Goal: Transaction & Acquisition: Purchase product/service

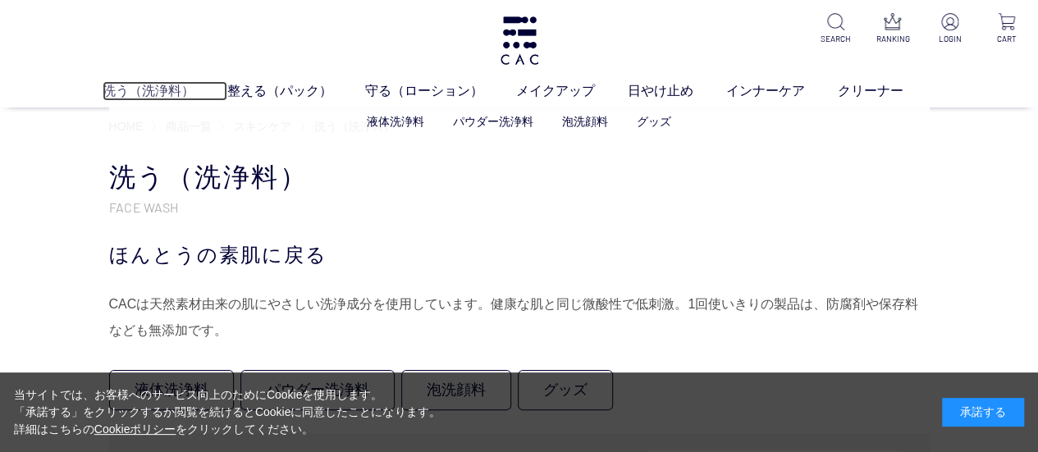
click at [151, 95] on link "洗う（洗浄料）" at bounding box center [165, 91] width 125 height 20
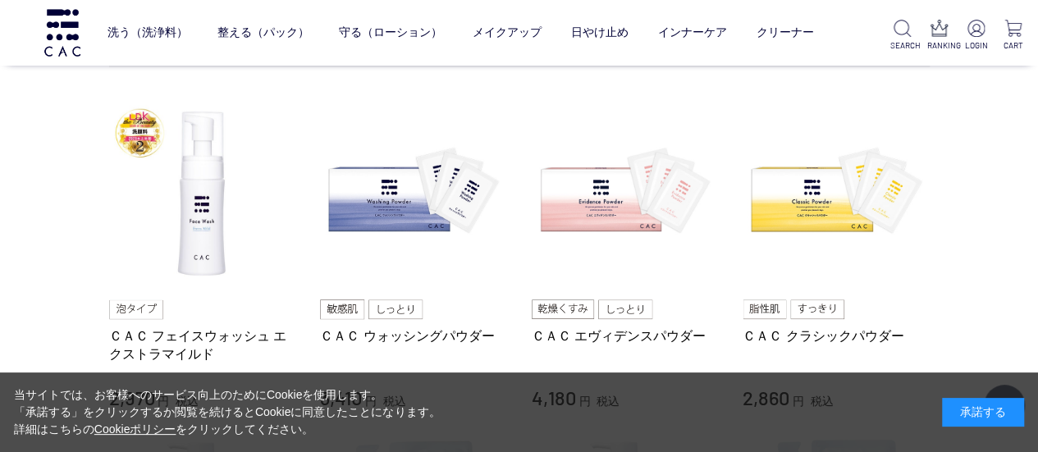
scroll to position [328, 0]
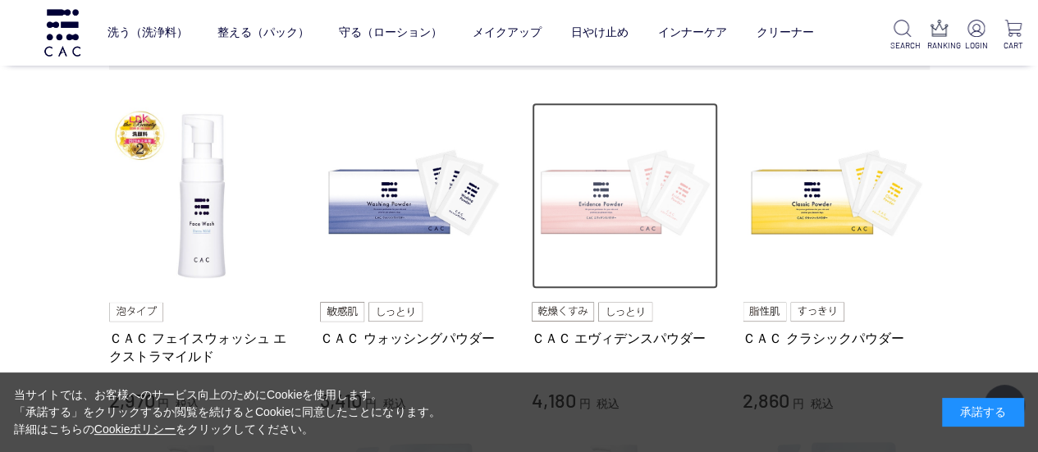
click at [600, 193] on img at bounding box center [625, 196] width 187 height 187
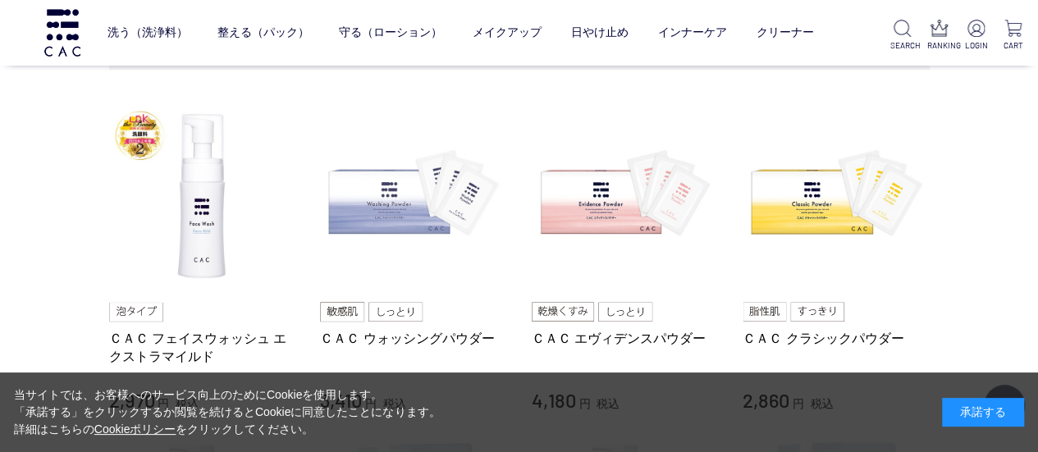
scroll to position [410, 0]
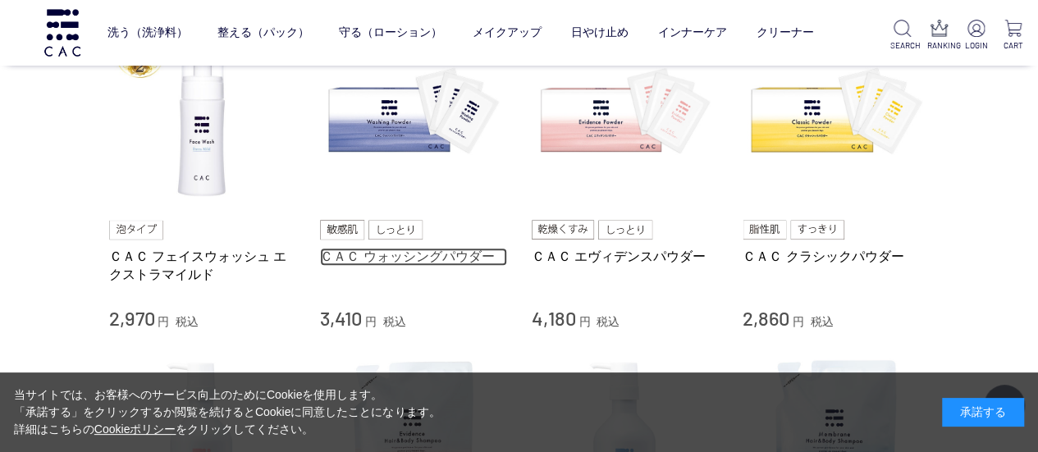
click at [400, 254] on link "ＣＡＣ ウォッシングパウダー" at bounding box center [413, 256] width 187 height 17
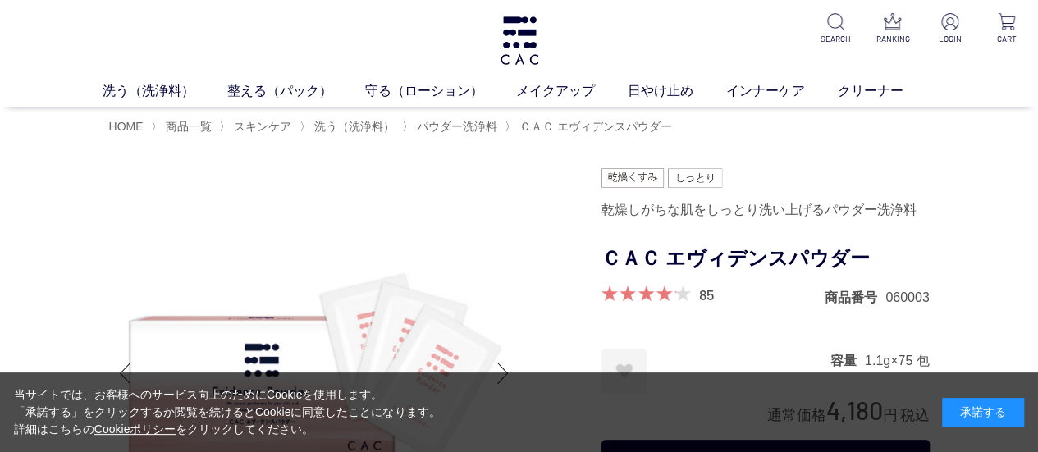
scroll to position [82, 0]
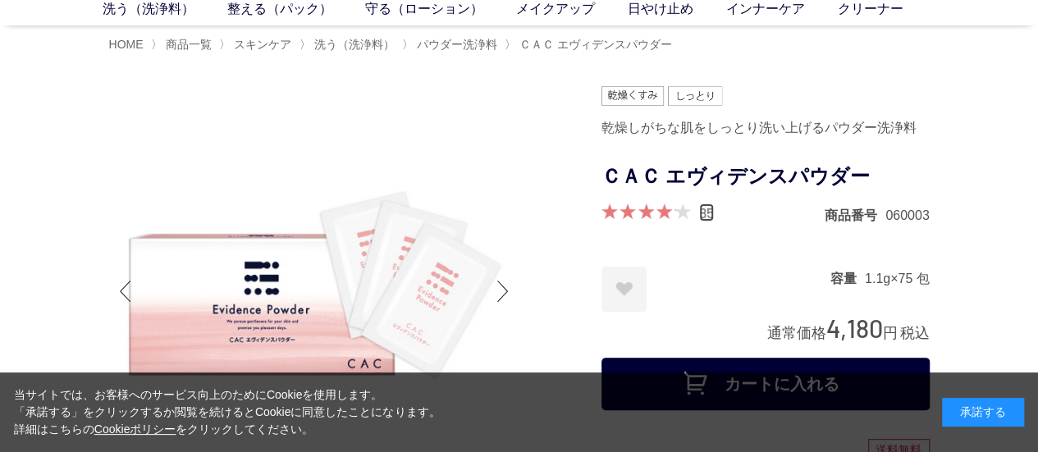
click at [708, 209] on link "85" at bounding box center [706, 212] width 15 height 18
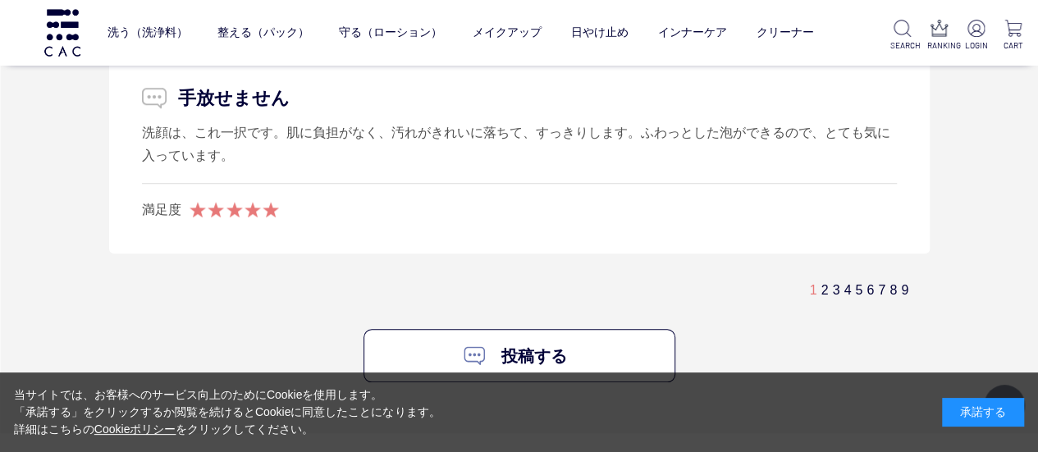
scroll to position [9856, 0]
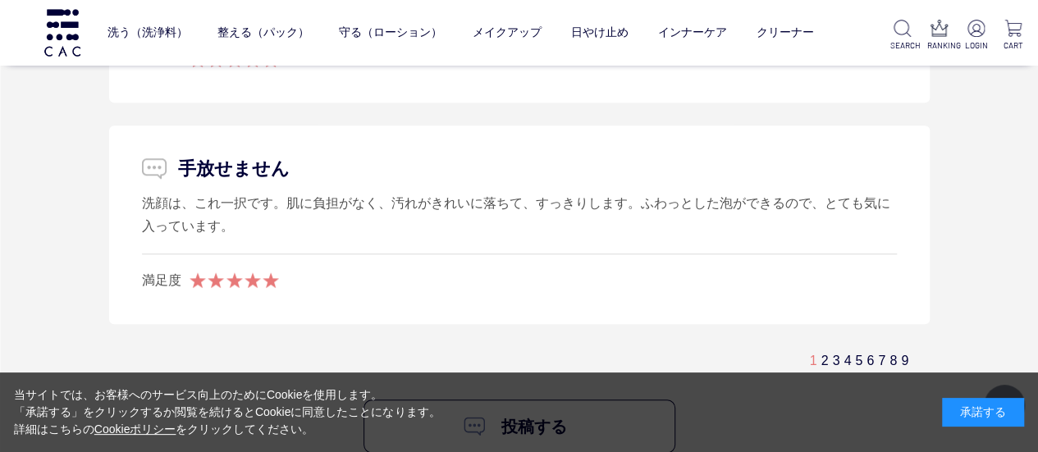
scroll to position [82, 0]
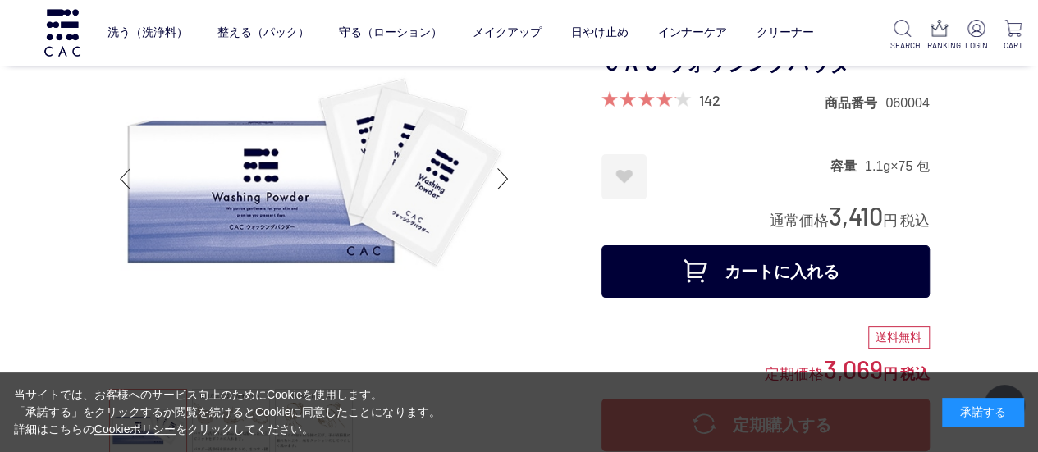
scroll to position [82, 0]
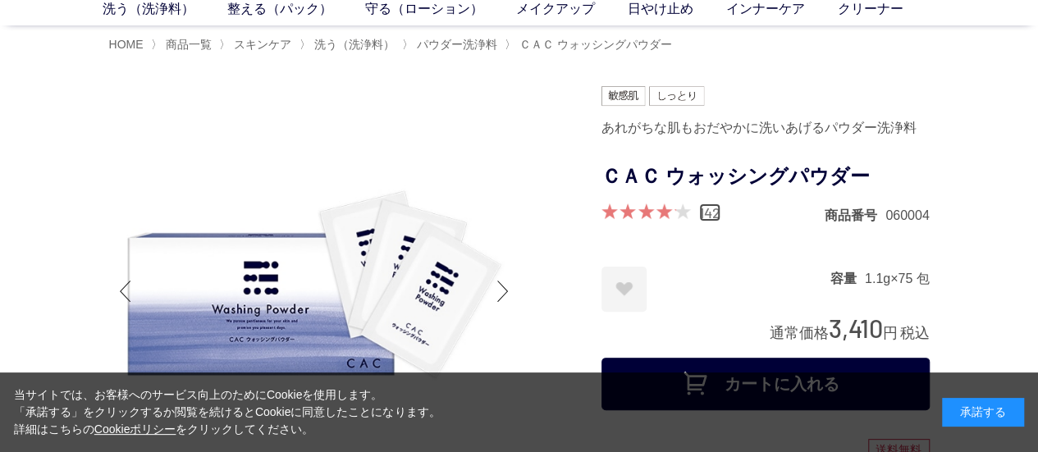
click at [704, 212] on link "142" at bounding box center [709, 212] width 21 height 18
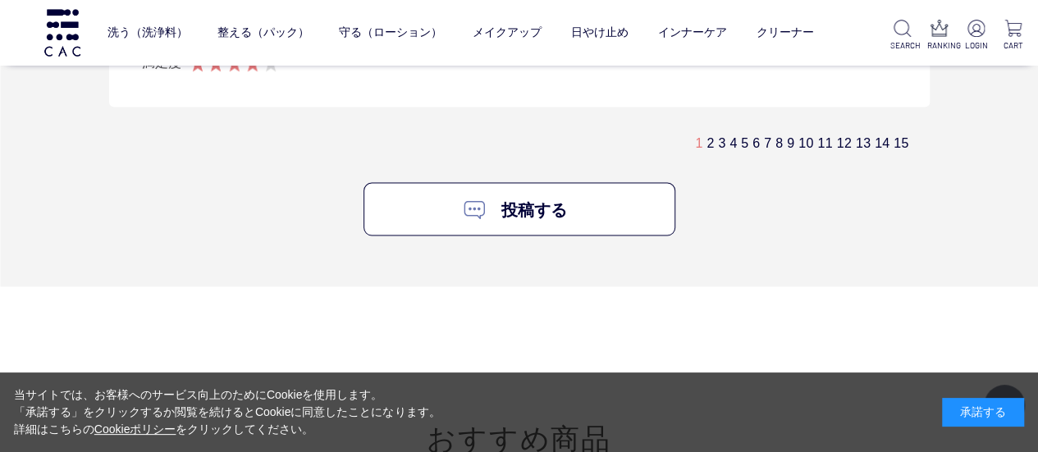
scroll to position [10719, 0]
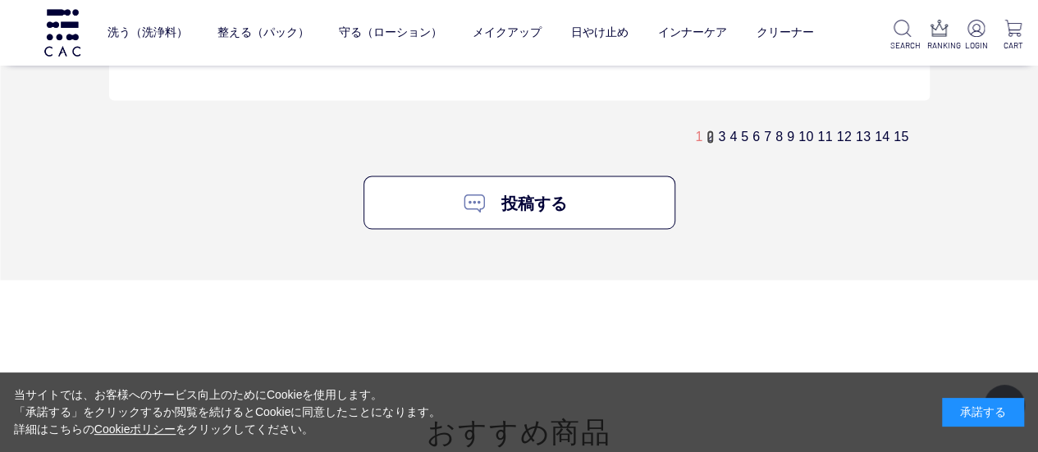
click at [707, 130] on link "2" at bounding box center [709, 137] width 7 height 14
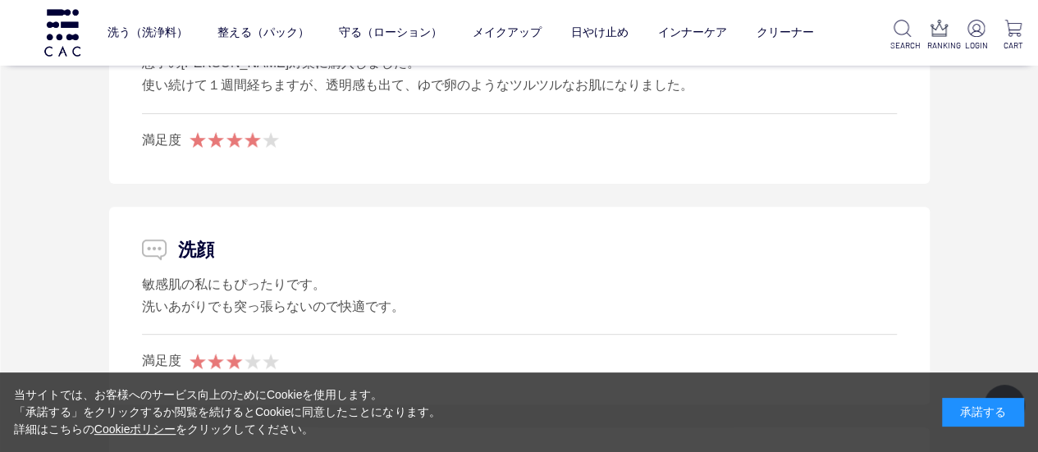
scroll to position [9611, 0]
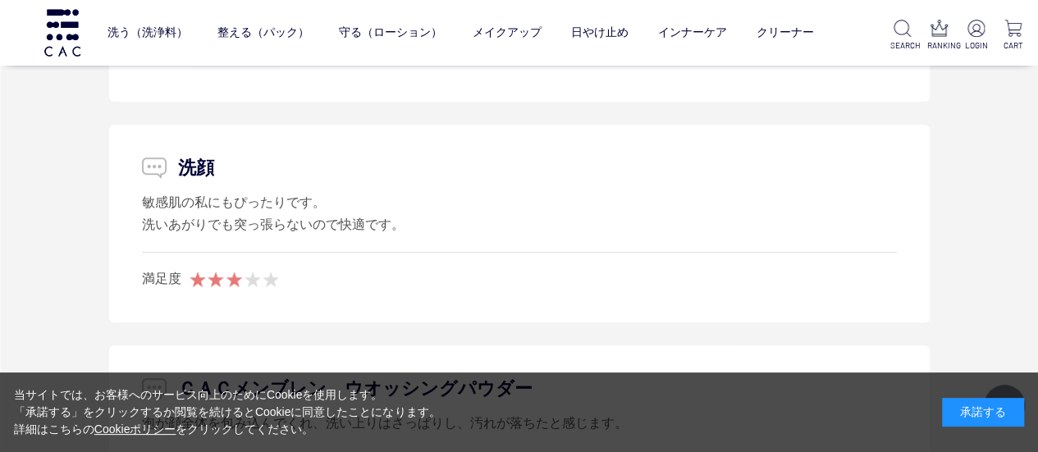
scroll to position [82, 0]
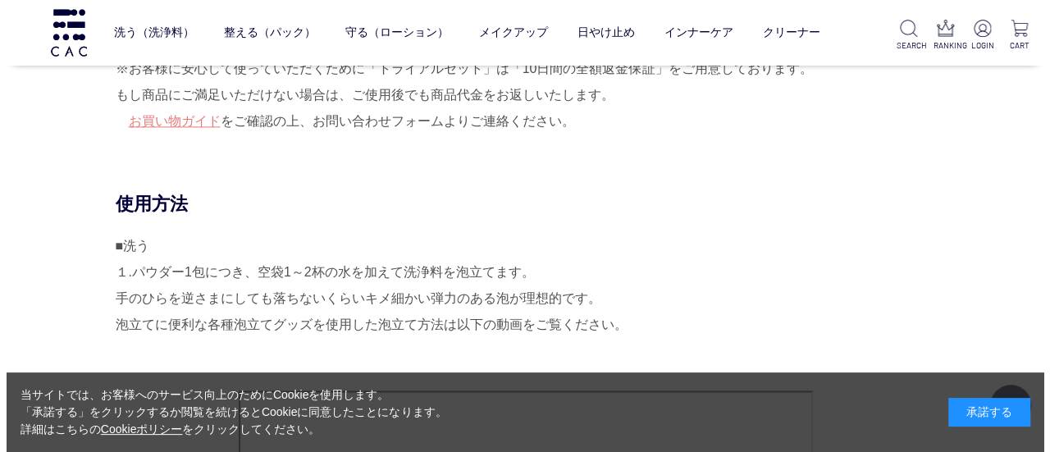
scroll to position [1066, 0]
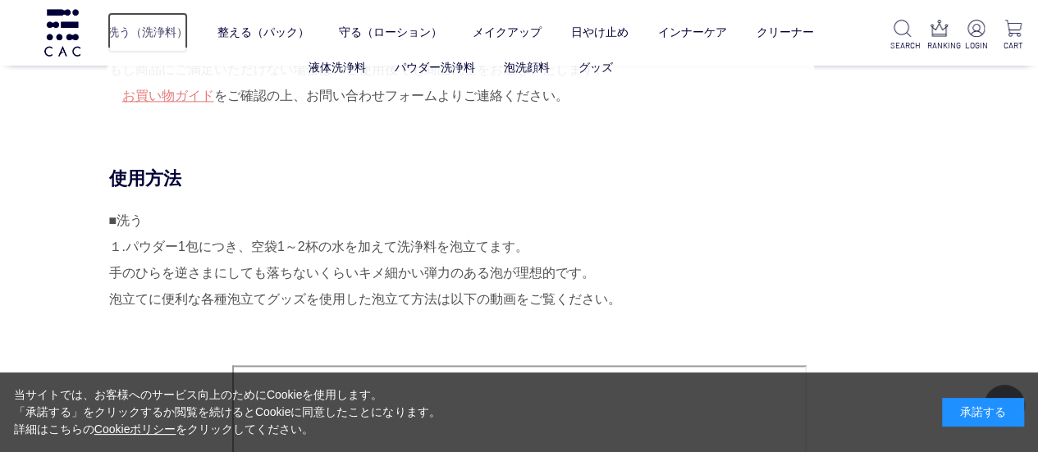
click at [167, 34] on link "洗う（洗浄料）" at bounding box center [147, 32] width 80 height 41
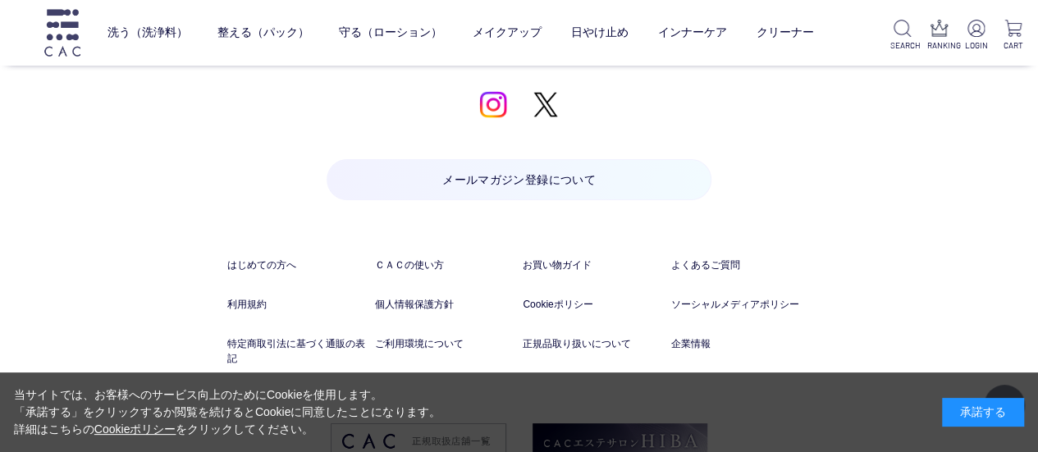
scroll to position [3117, 0]
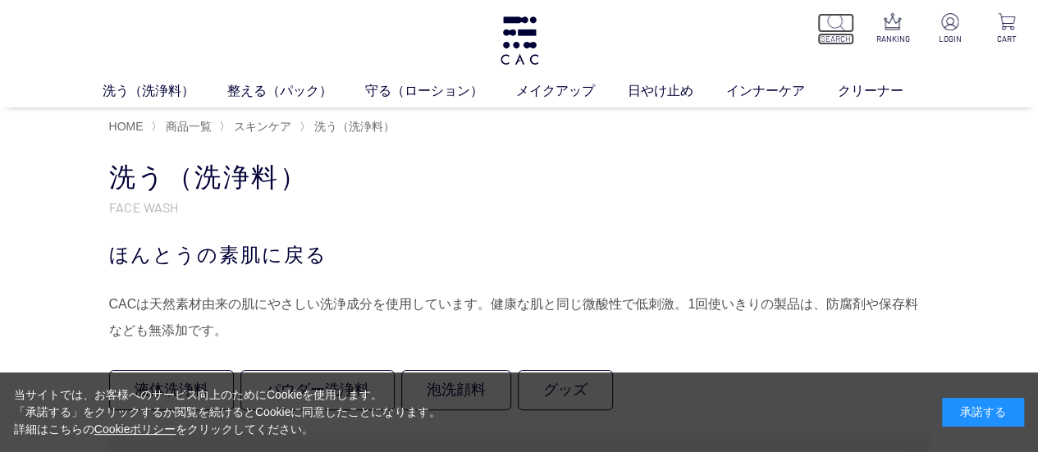
click at [838, 34] on p "SEARCH" at bounding box center [835, 39] width 37 height 12
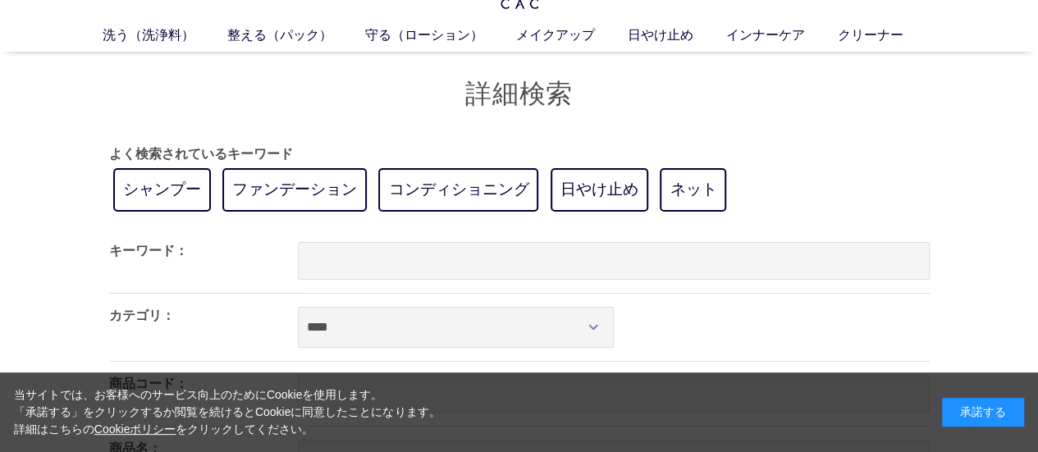
scroll to position [82, 0]
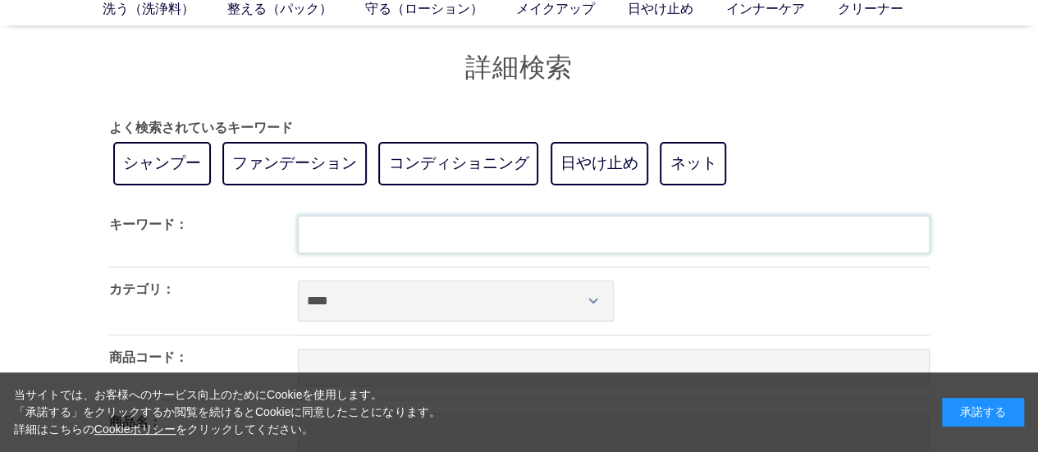
click at [664, 225] on input "text" at bounding box center [614, 235] width 632 height 38
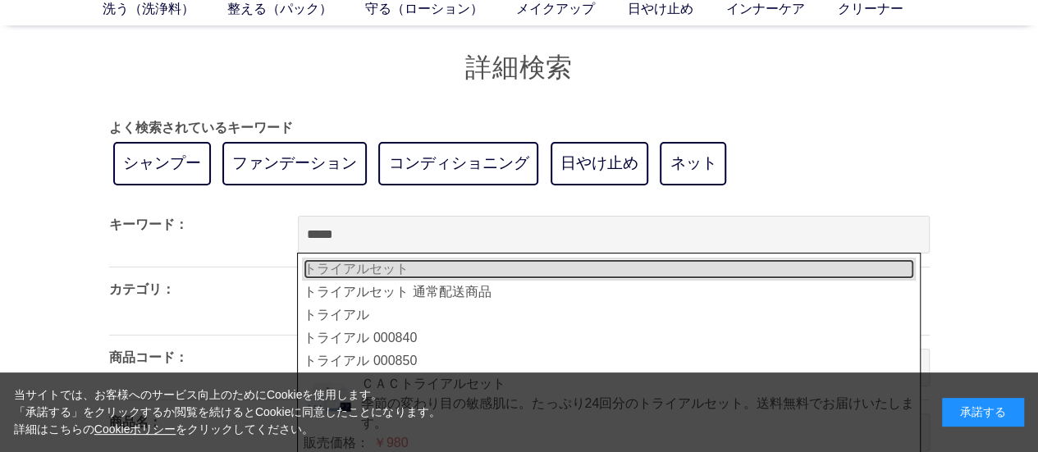
click at [563, 268] on link "トライアルセット" at bounding box center [609, 269] width 610 height 20
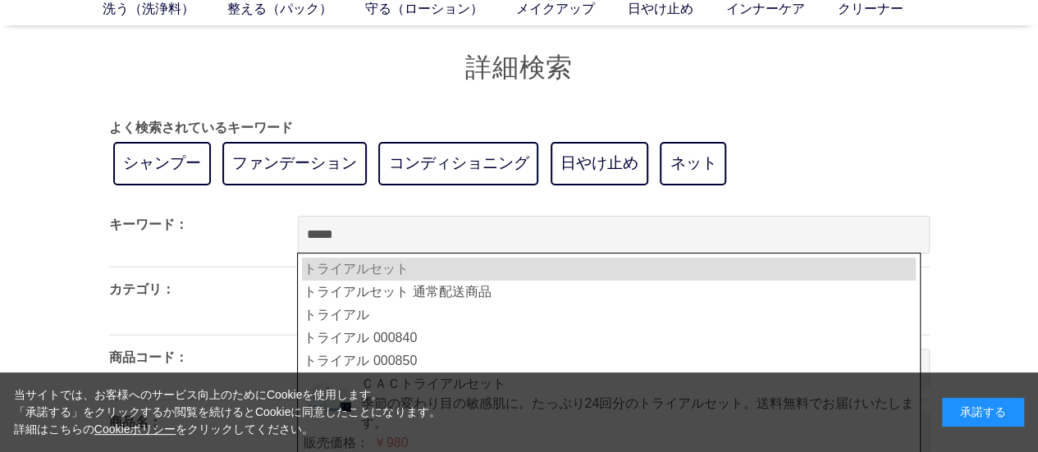
type input "********"
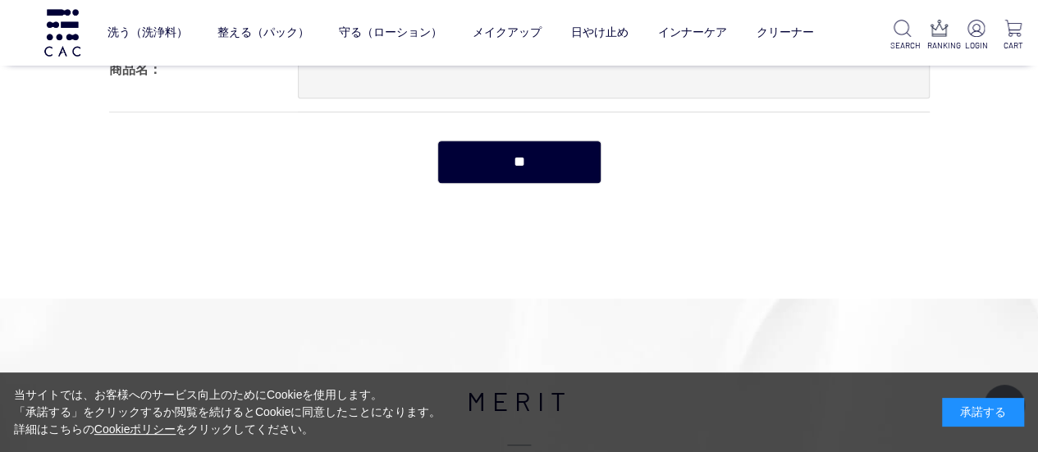
scroll to position [328, 0]
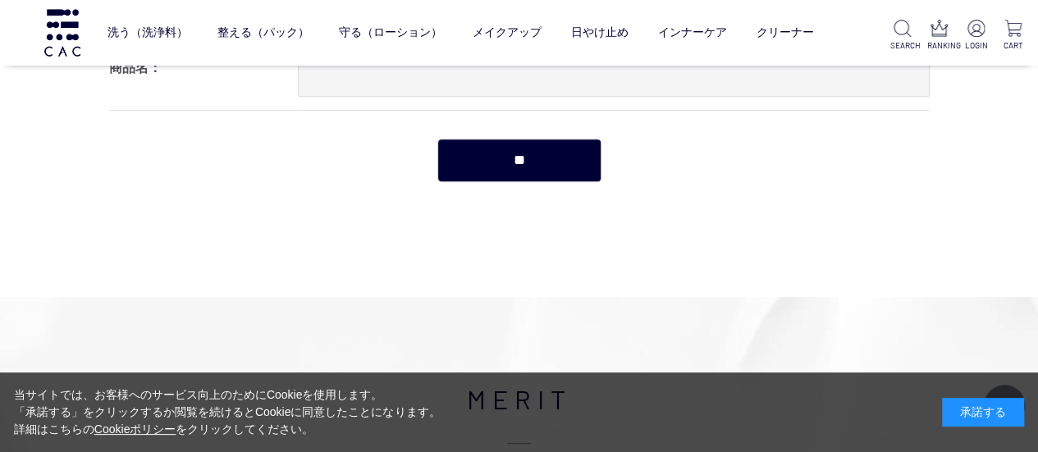
click at [520, 149] on input "**" at bounding box center [519, 160] width 164 height 43
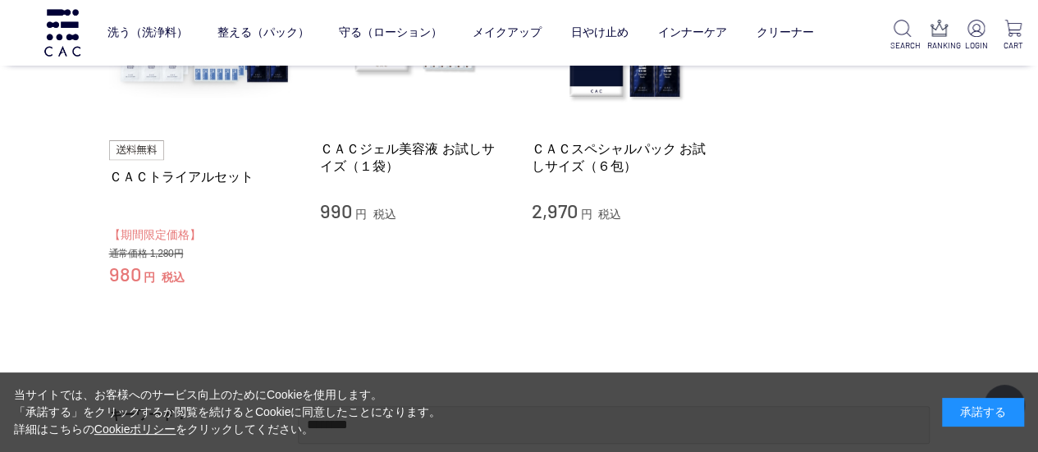
scroll to position [246, 0]
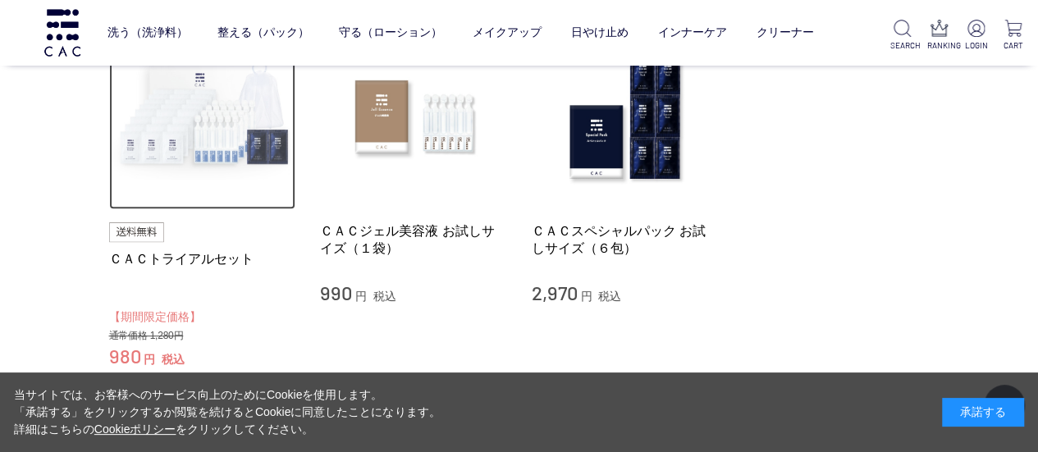
click at [203, 144] on img at bounding box center [202, 115] width 187 height 187
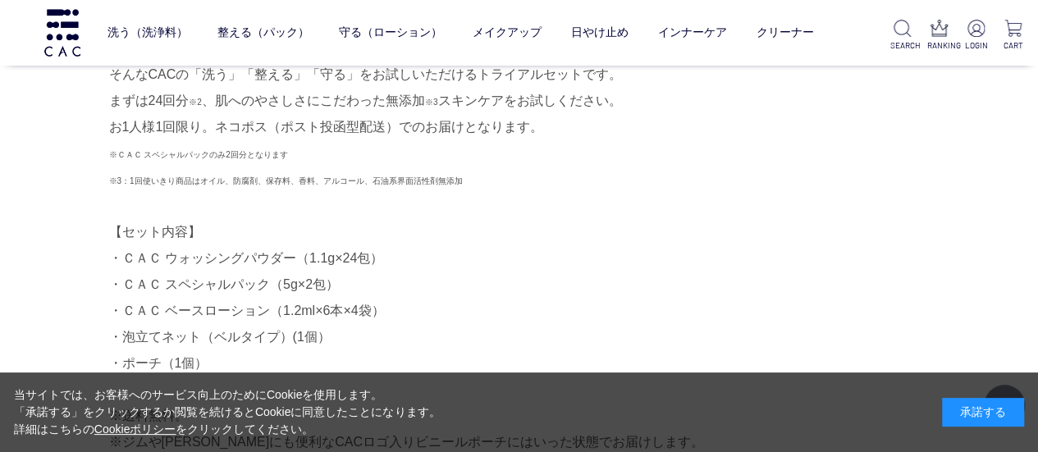
scroll to position [656, 0]
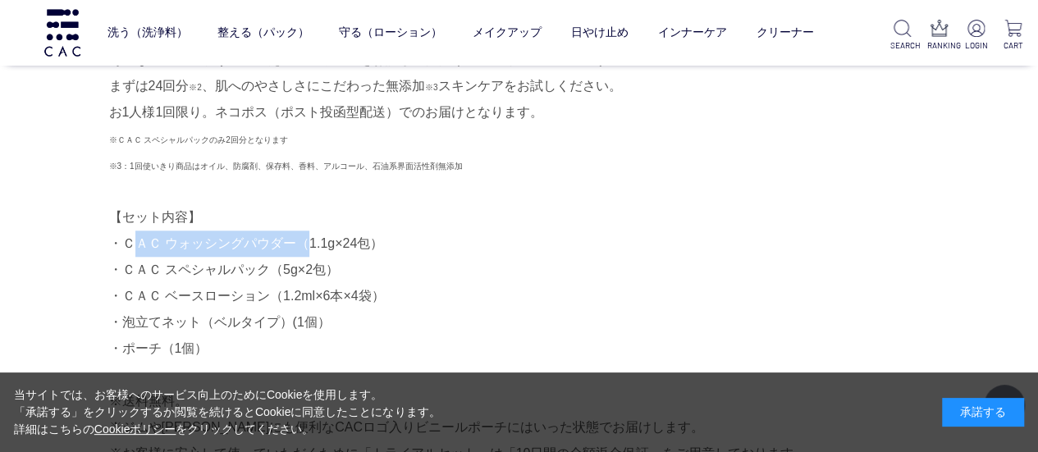
drag, startPoint x: 124, startPoint y: 248, endPoint x: 291, endPoint y: 253, distance: 167.4
click at [291, 253] on div "肌本来のちからを引き出し、すこやかでうつくしい肌へ導くCAC。 CACの製品はオイル、防腐剤や品質保持成分は完全無添加 ※1 。 肌の排泄機能を妨げたり、バリ…" at bounding box center [519, 204] width 820 height 630
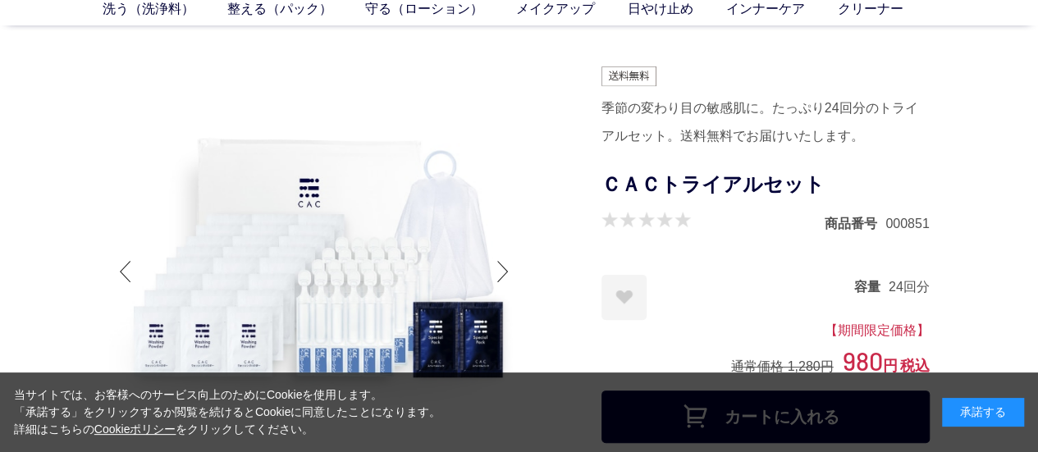
scroll to position [164, 0]
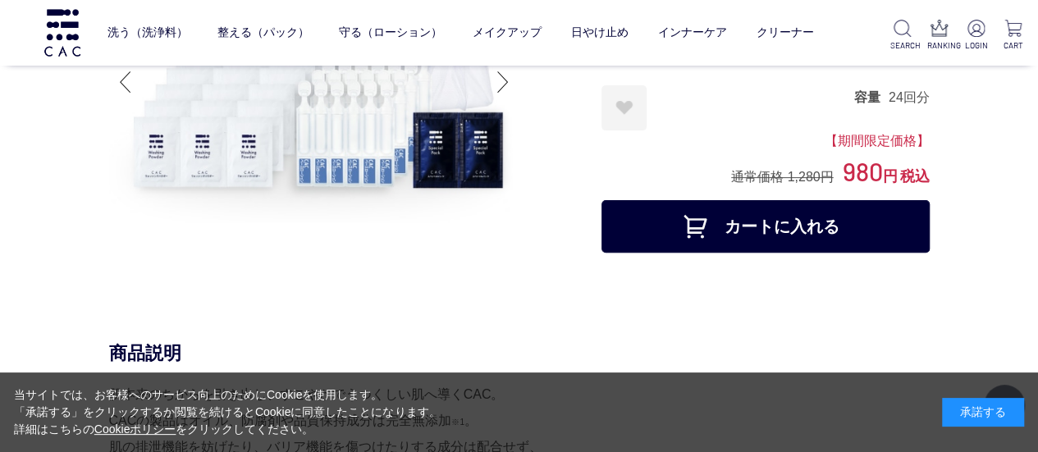
click at [792, 221] on button "カートに入れる" at bounding box center [765, 226] width 328 height 53
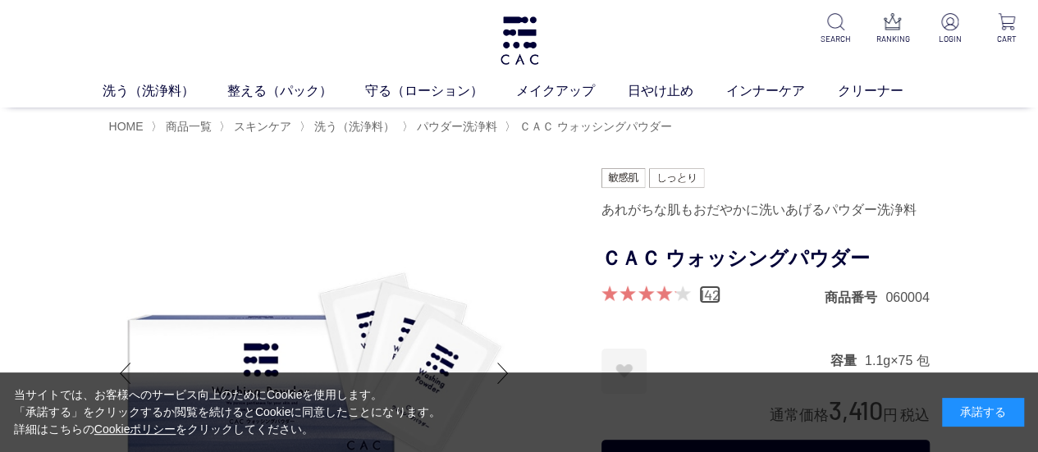
click at [705, 298] on link "142" at bounding box center [709, 294] width 21 height 18
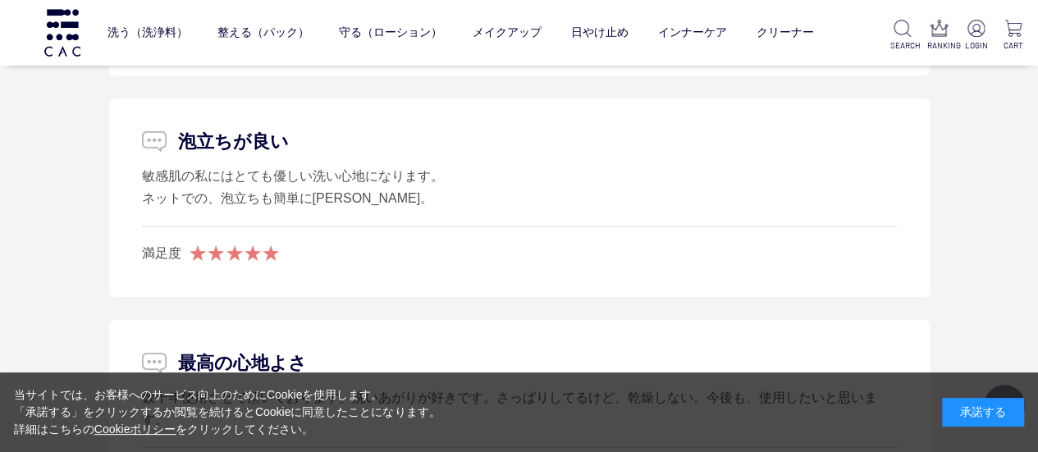
scroll to position [9160, 0]
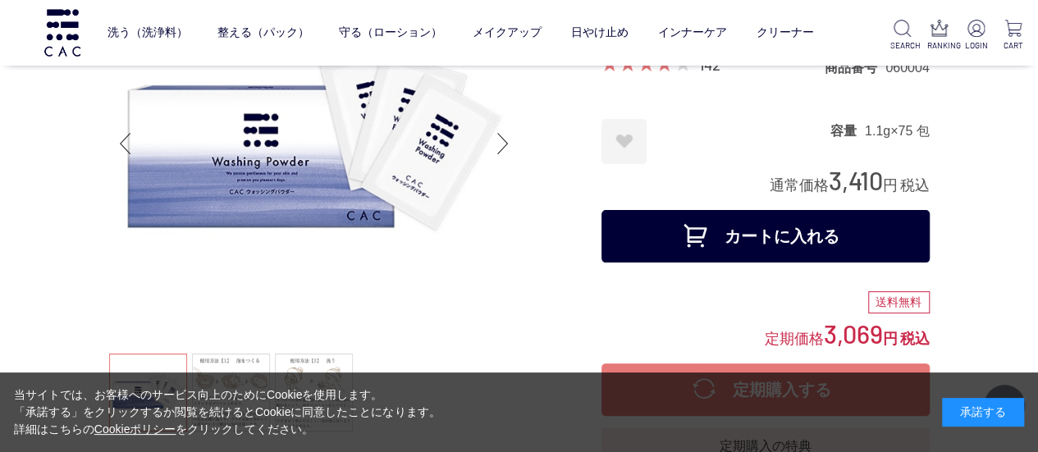
scroll to position [82, 0]
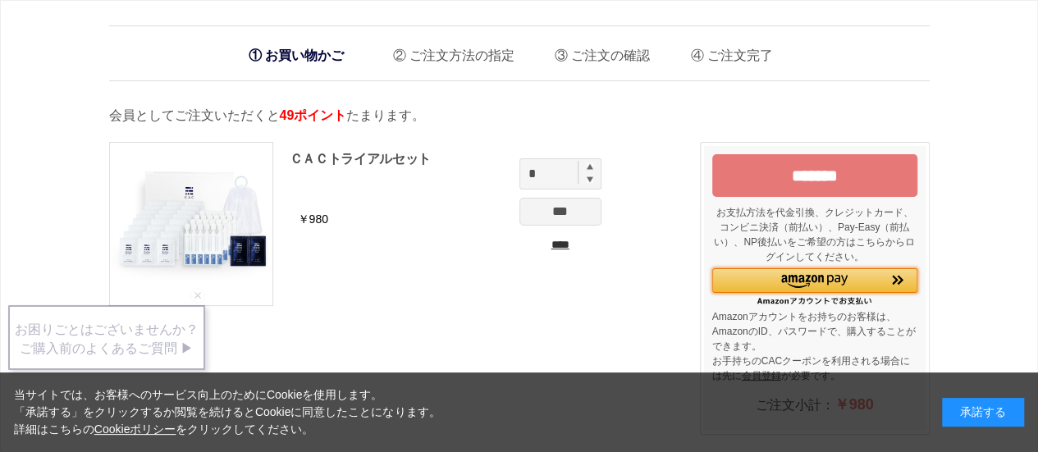
click at [807, 290] on div "Amazon Pay - Amazonアカウントをお使いください" at bounding box center [814, 280] width 205 height 24
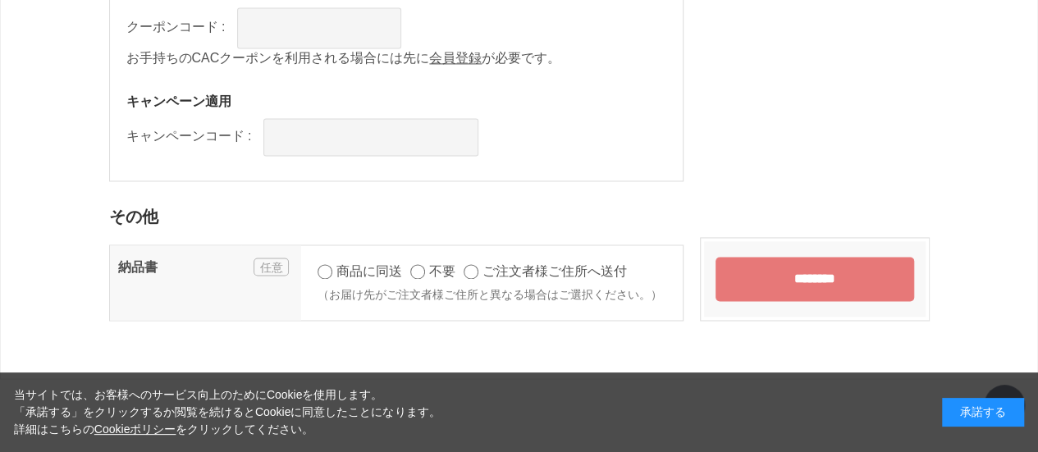
scroll to position [1231, 0]
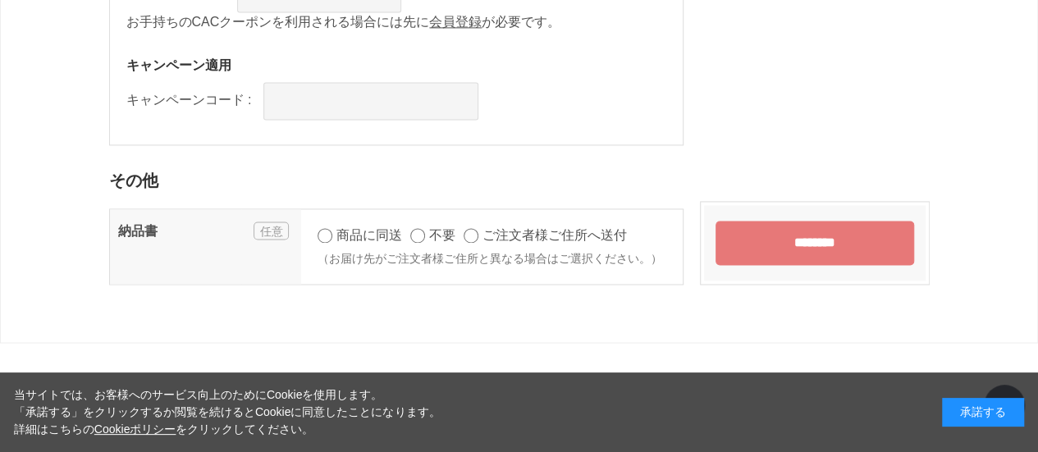
click at [825, 232] on input "********" at bounding box center [814, 243] width 199 height 44
